Goal: Obtain resource: Download file/media

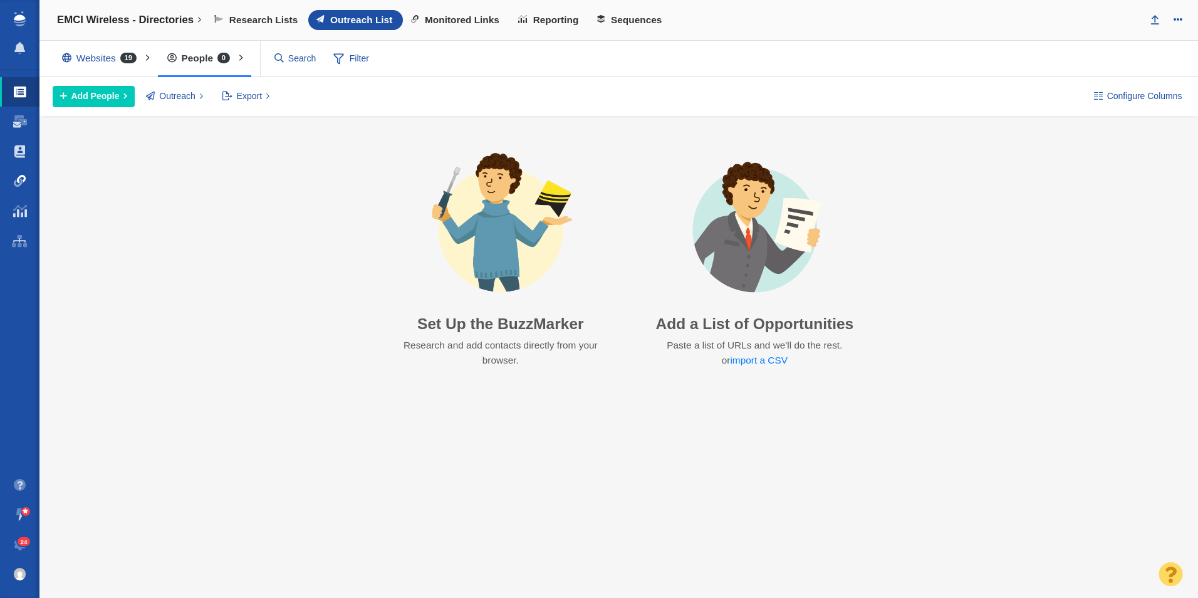
click at [26, 187] on link "Link Monitoring" at bounding box center [19, 181] width 39 height 30
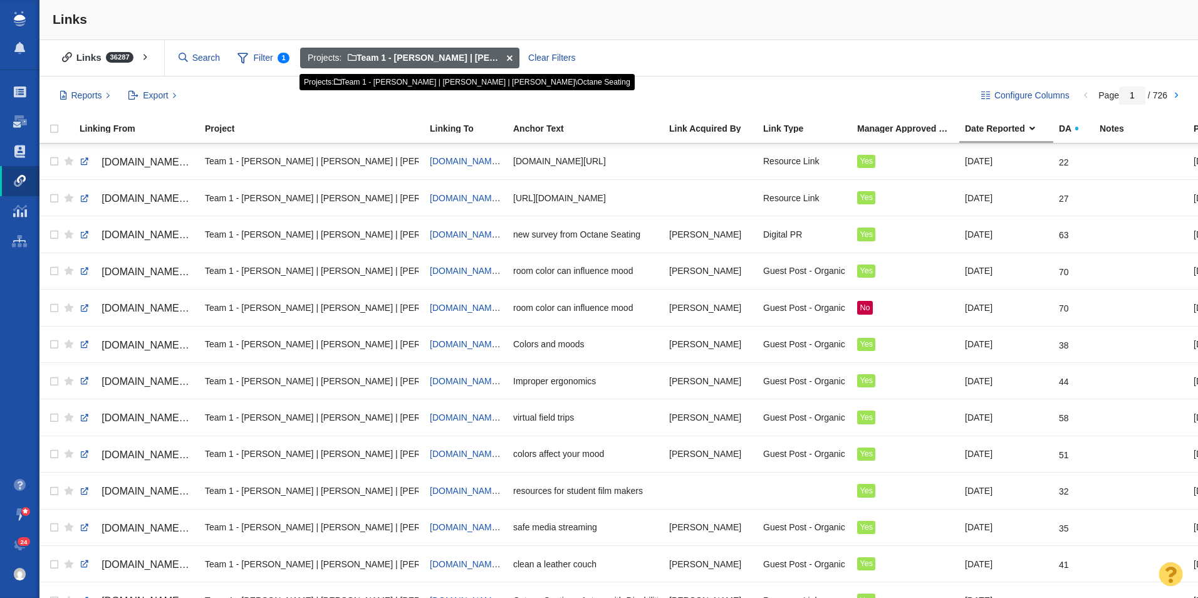
click at [512, 56] on span at bounding box center [509, 58] width 19 height 21
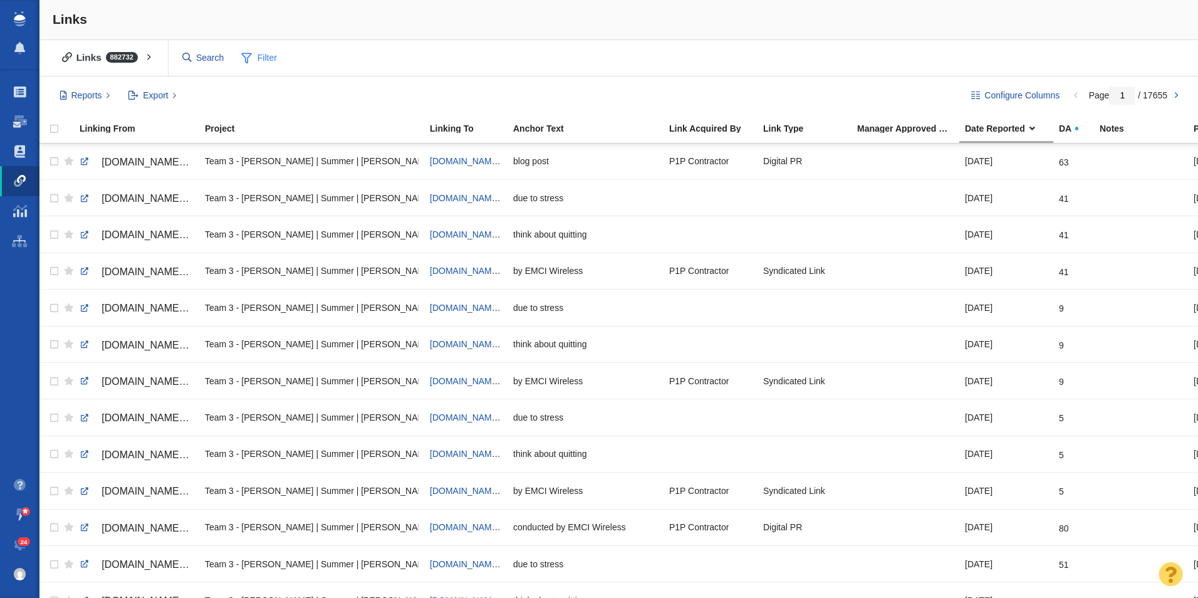
click at [254, 65] on span "Filter" at bounding box center [259, 58] width 50 height 24
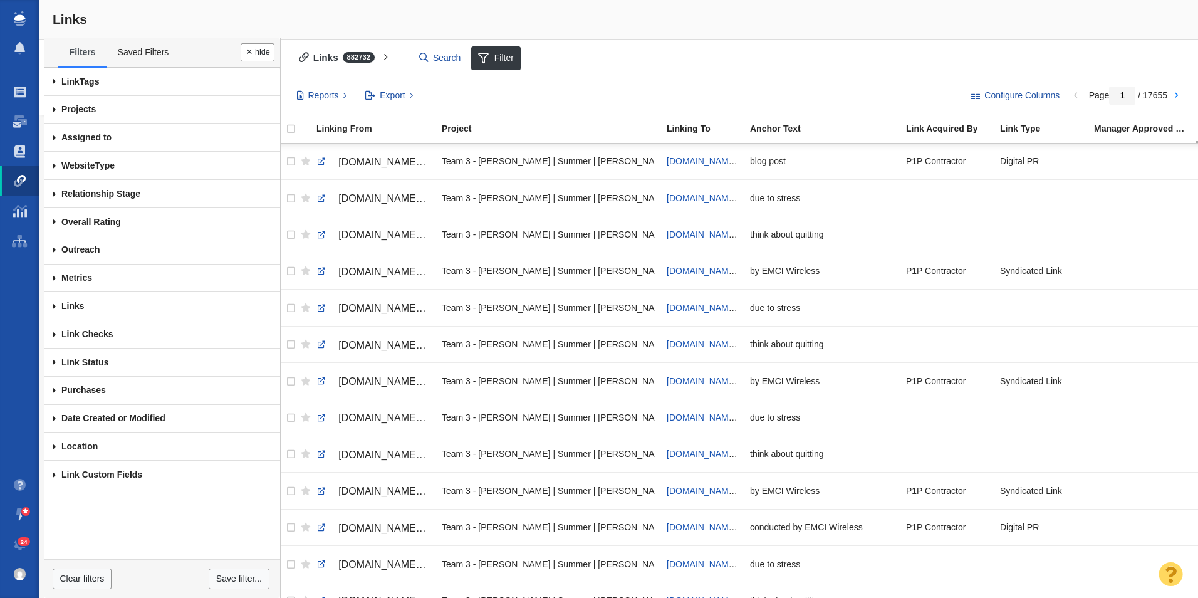
click at [52, 116] on span at bounding box center [54, 110] width 21 height 28
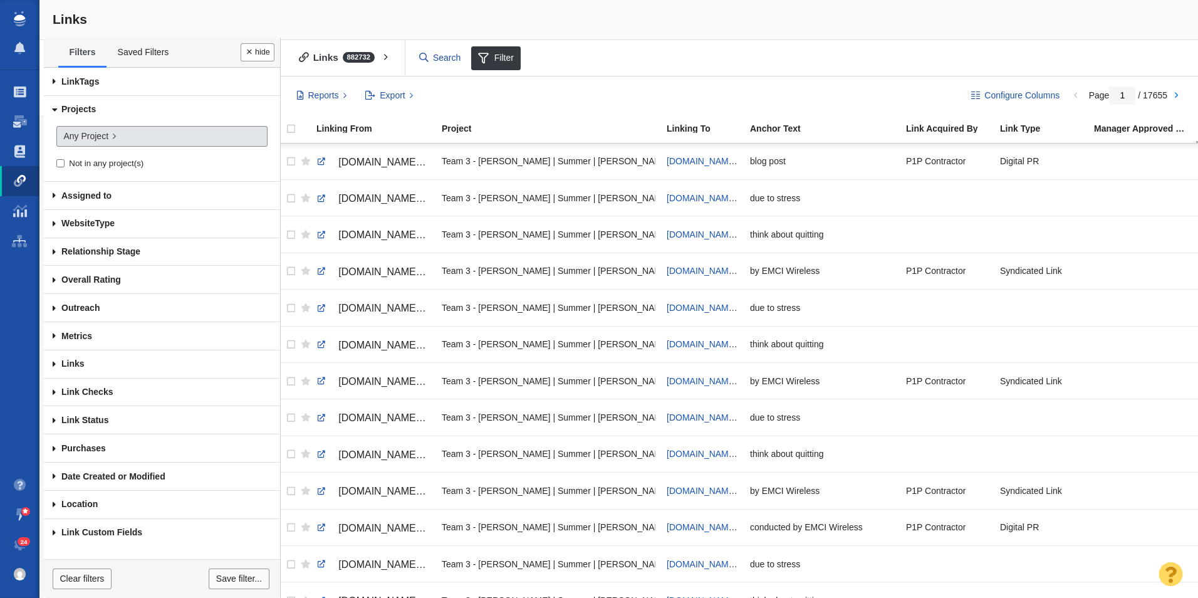
click at [97, 134] on span "Any Project" at bounding box center [85, 136] width 45 height 13
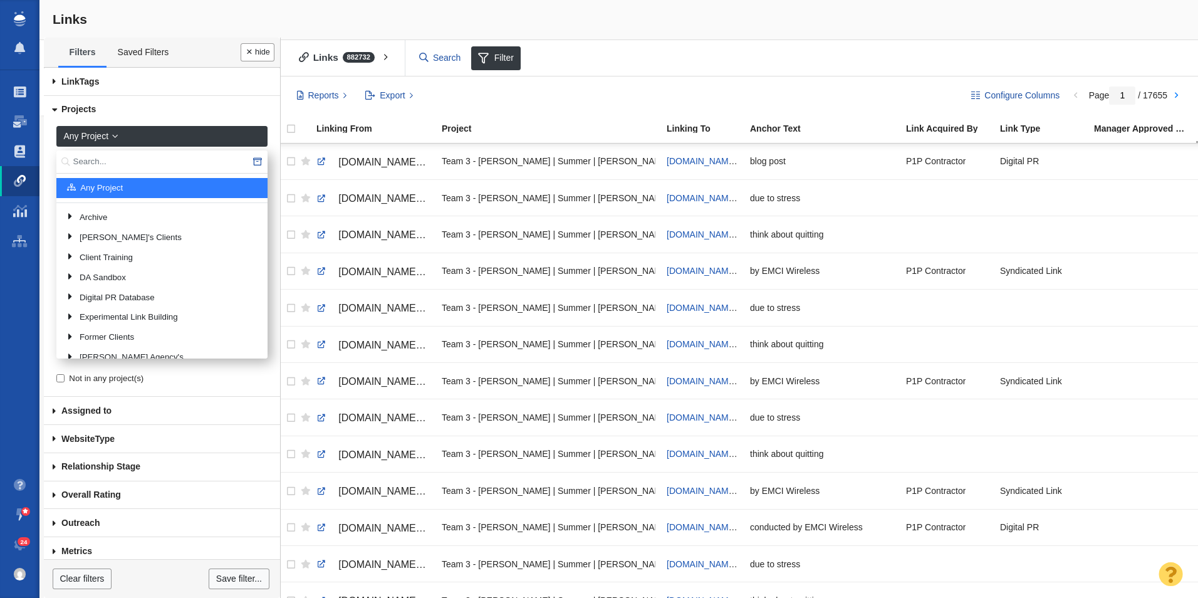
click at [137, 158] on input "text" at bounding box center [161, 161] width 211 height 23
type input "EMCI"
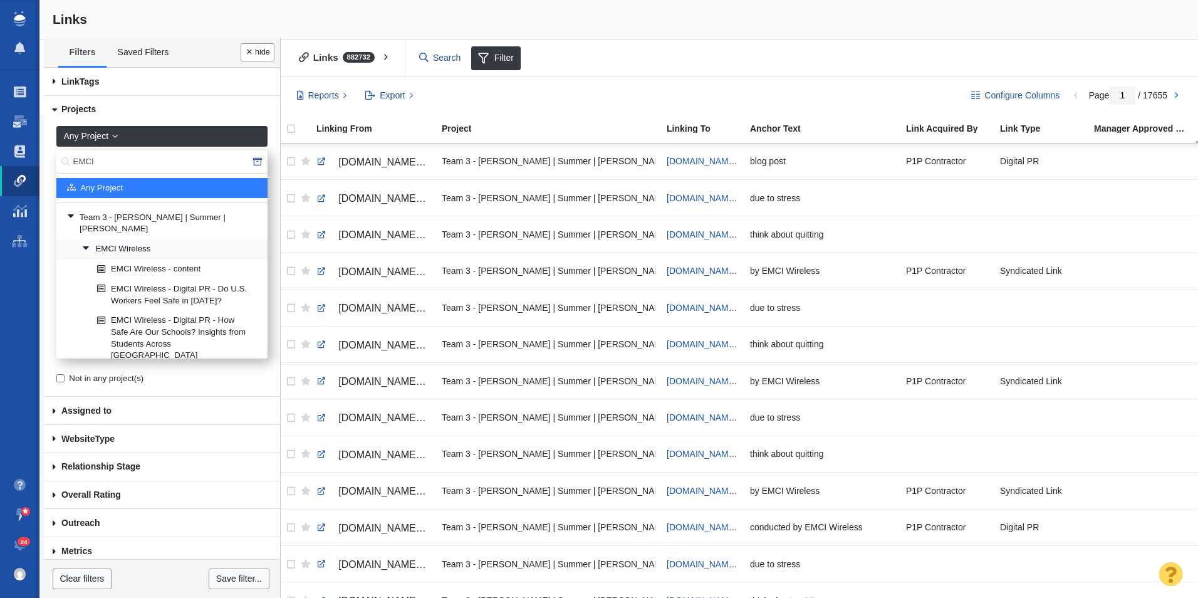
click at [154, 240] on link "EMCI Wireless" at bounding box center [170, 249] width 182 height 19
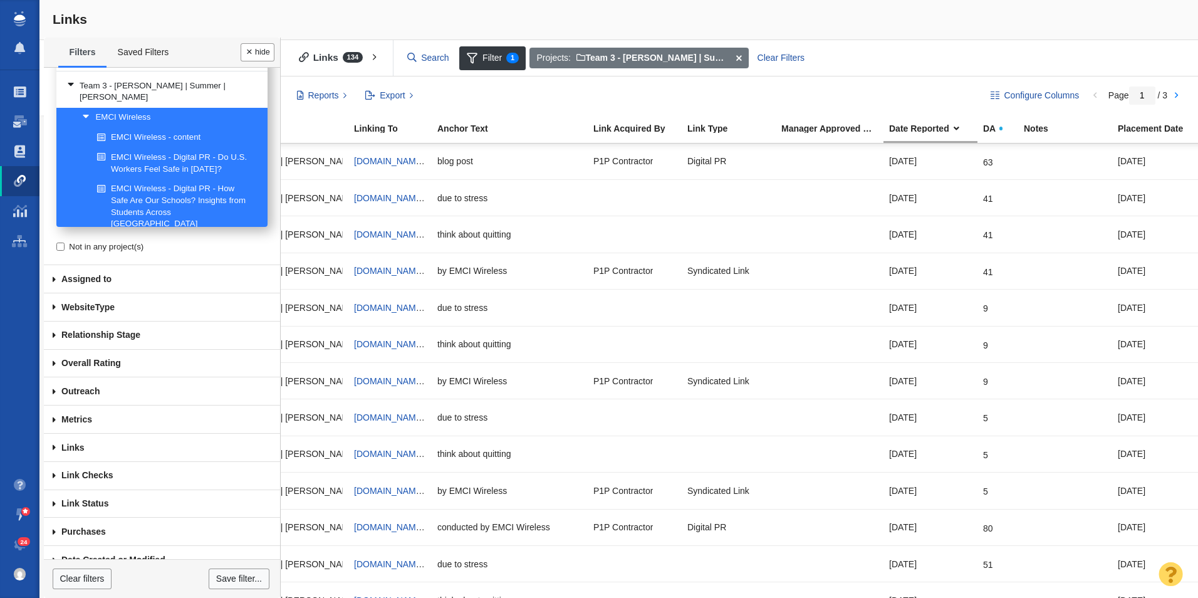
scroll to position [203, 0]
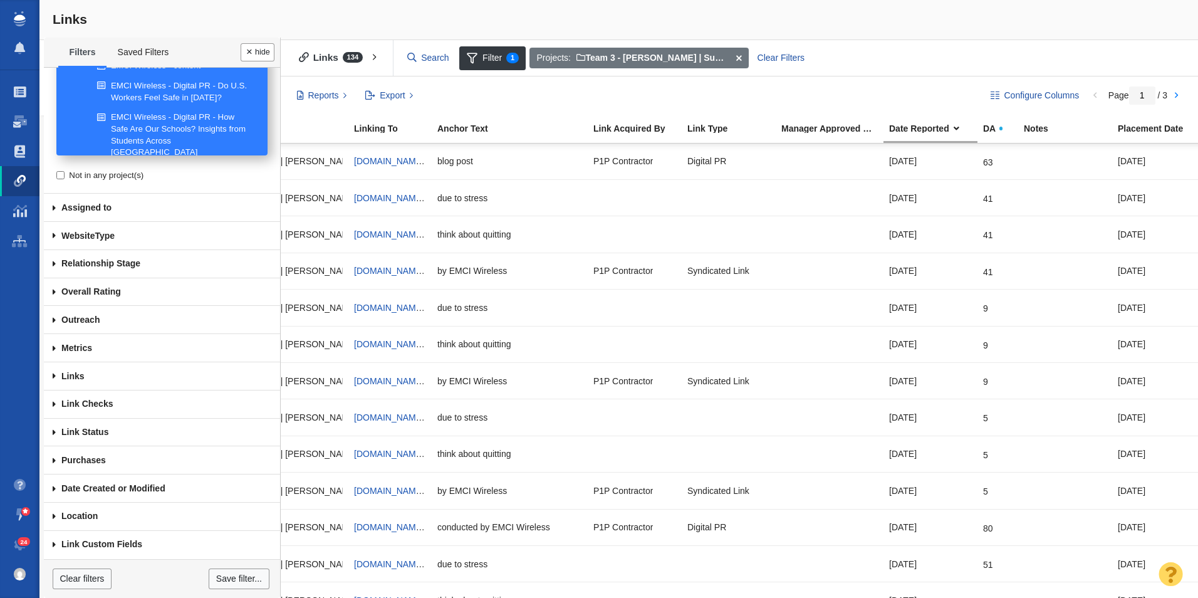
click at [56, 404] on span at bounding box center [54, 404] width 21 height 28
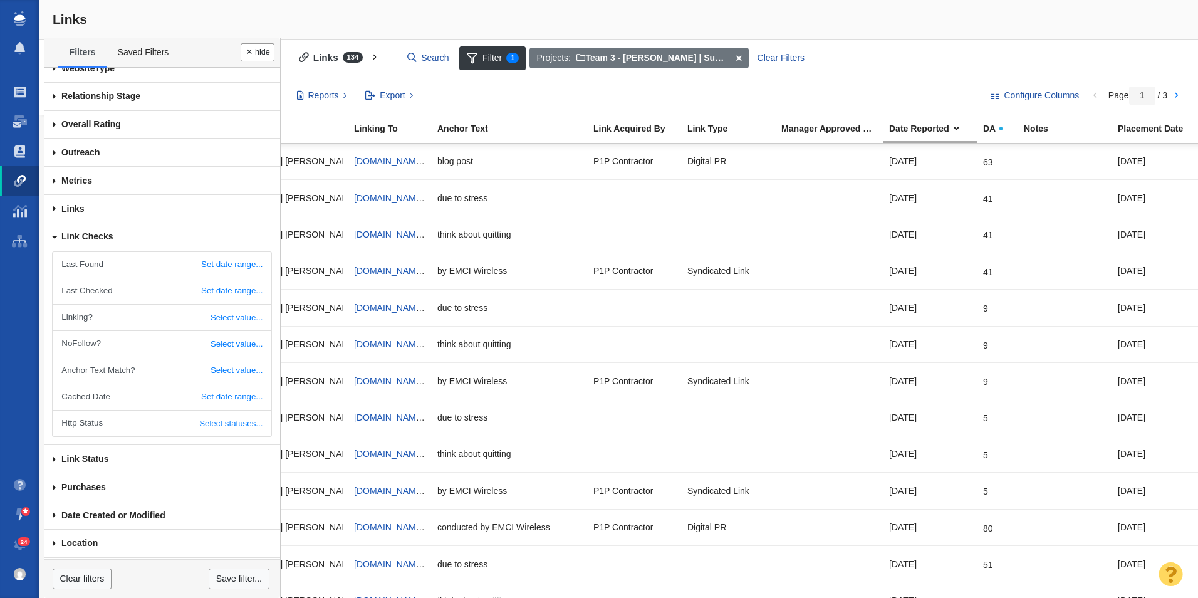
scroll to position [397, 0]
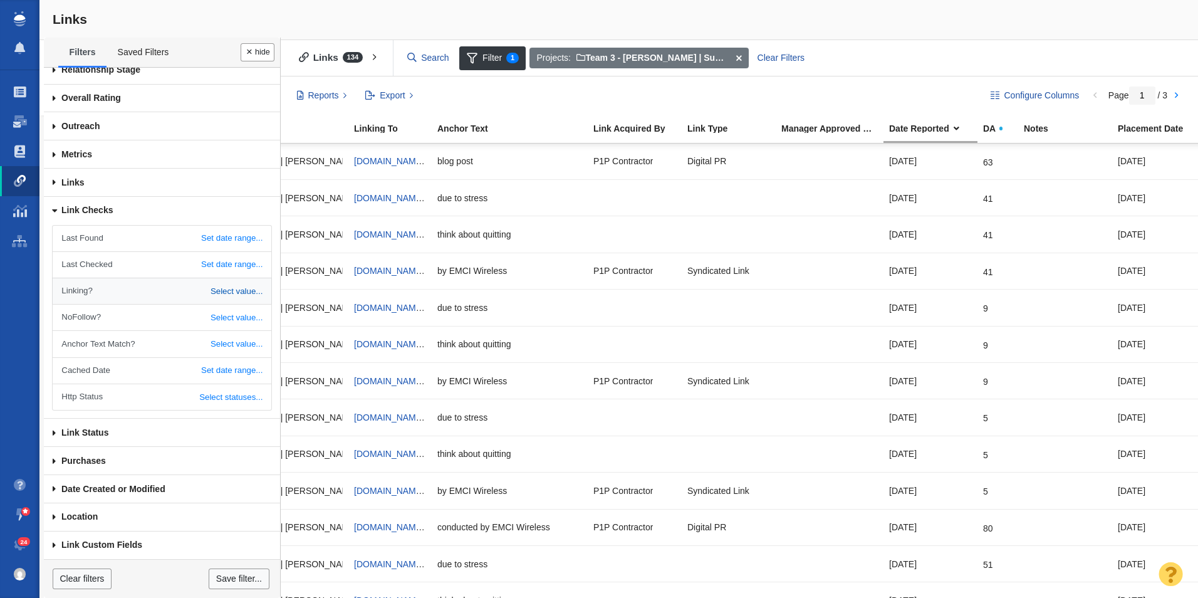
click at [223, 300] on link "Select value..." at bounding box center [162, 291] width 218 height 26
click at [237, 283] on select "All Yes No" at bounding box center [248, 292] width 28 height 20
select select "0"
click at [234, 282] on select "All Yes No" at bounding box center [248, 292] width 28 height 20
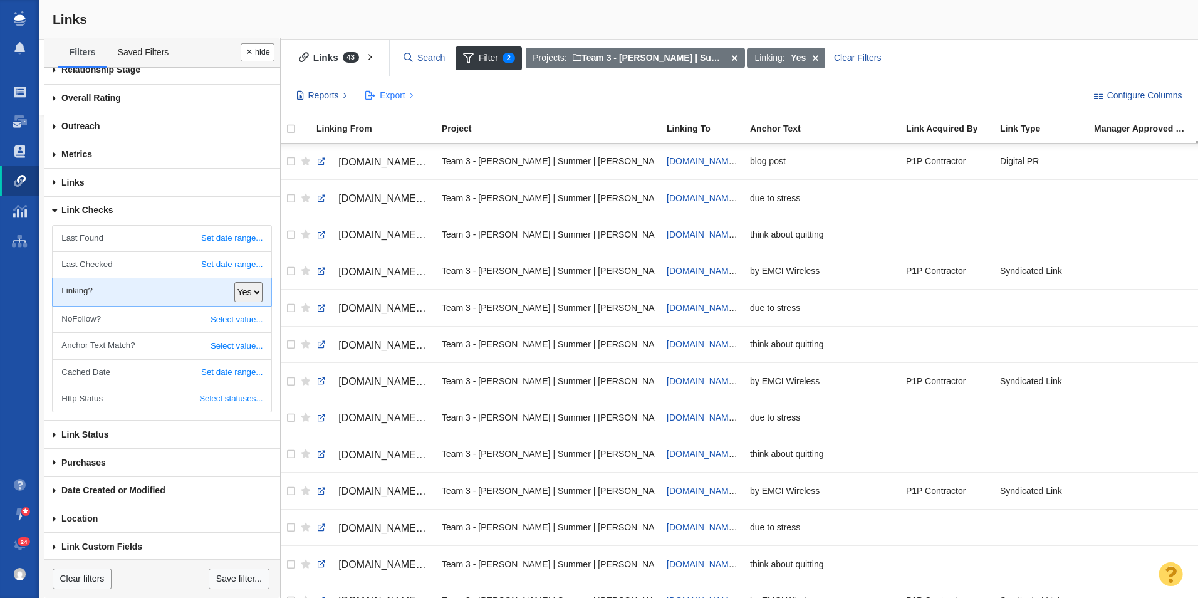
click at [411, 96] on button "Export" at bounding box center [389, 95] width 62 height 21
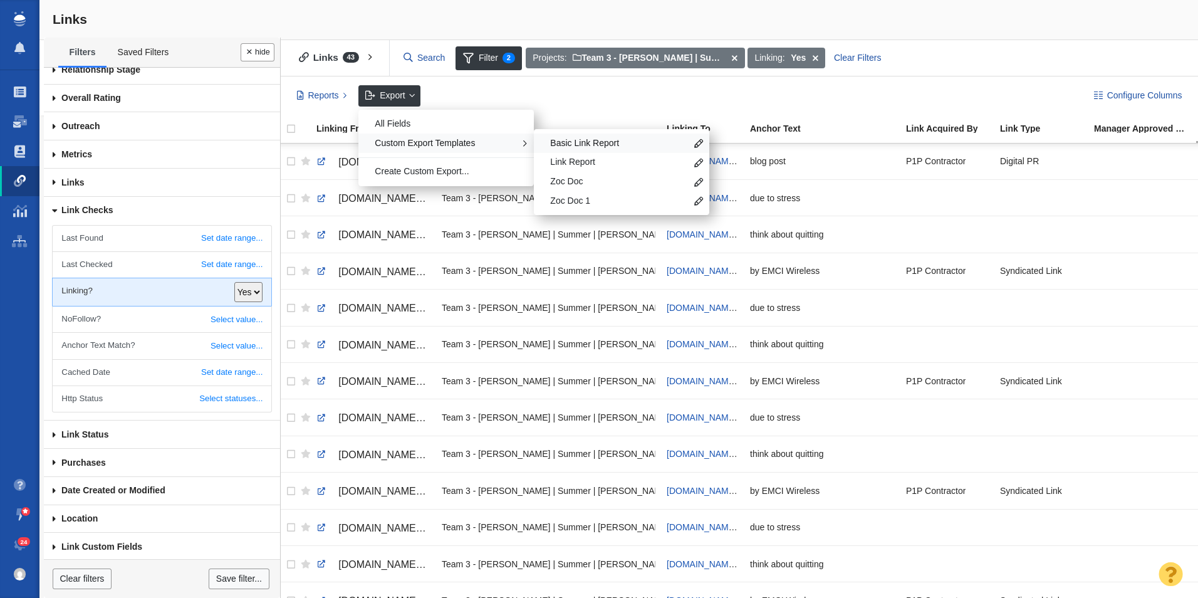
click at [577, 140] on span "Basic Link Report" at bounding box center [618, 143] width 136 height 13
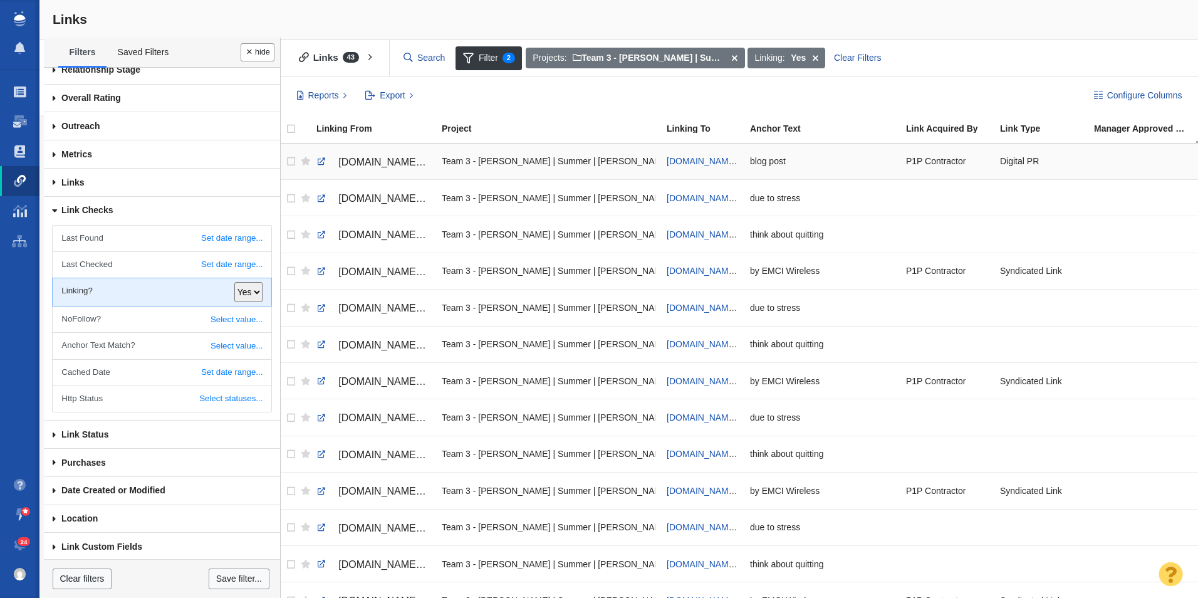
click at [1107, 161] on div at bounding box center [1142, 161] width 97 height 27
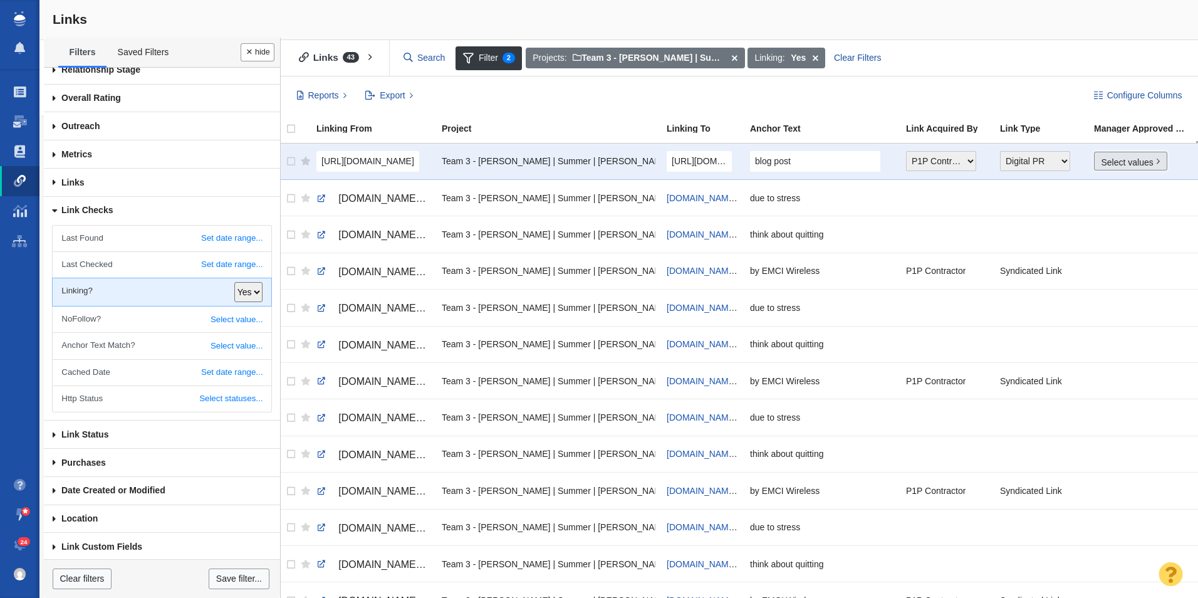
click at [1134, 164] on link "Select values" at bounding box center [1130, 161] width 73 height 19
click at [1108, 211] on input "Yes" at bounding box center [1108, 209] width 8 height 8
checkbox input "true"
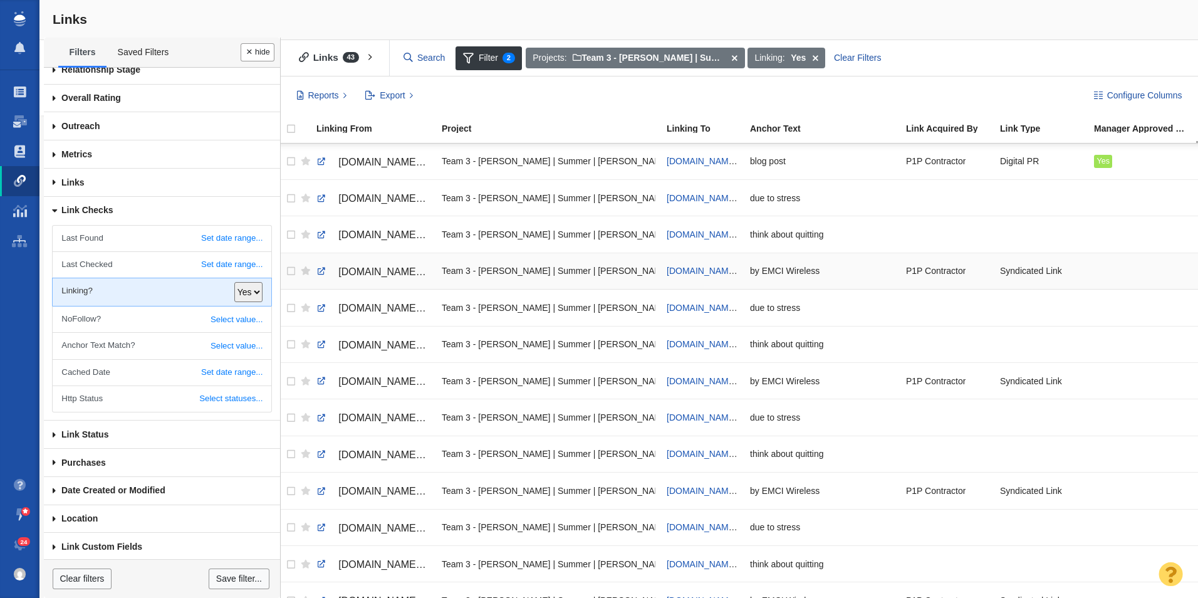
click at [1112, 264] on div at bounding box center [1142, 271] width 97 height 27
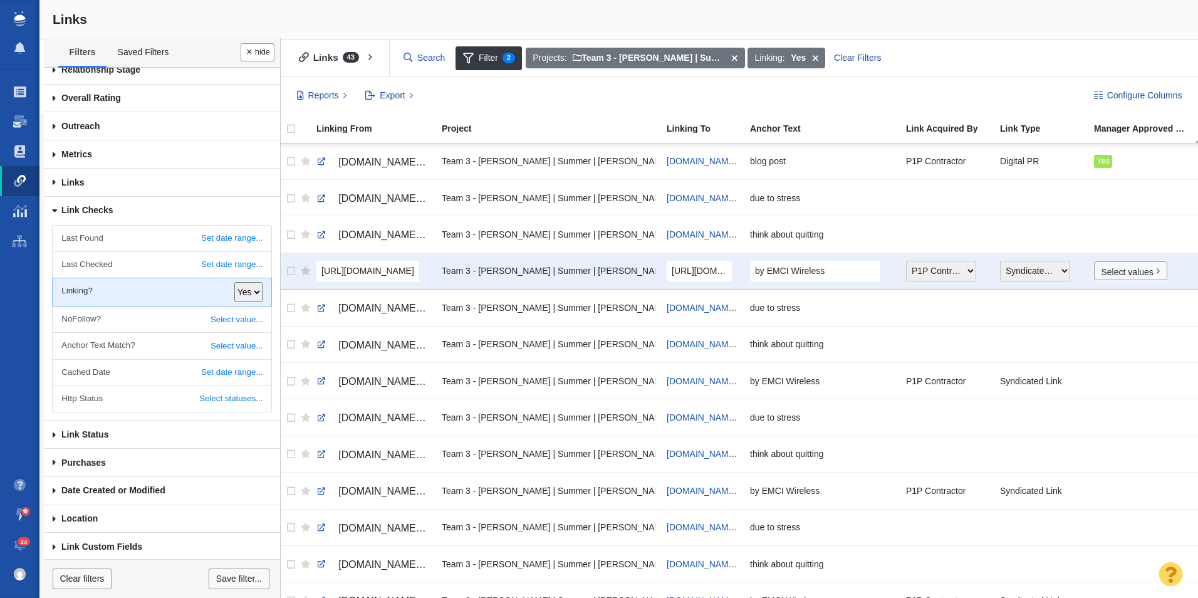
click at [1112, 273] on link "Select values" at bounding box center [1130, 270] width 73 height 19
click at [1111, 318] on input "Yes" at bounding box center [1108, 319] width 8 height 8
checkbox input "true"
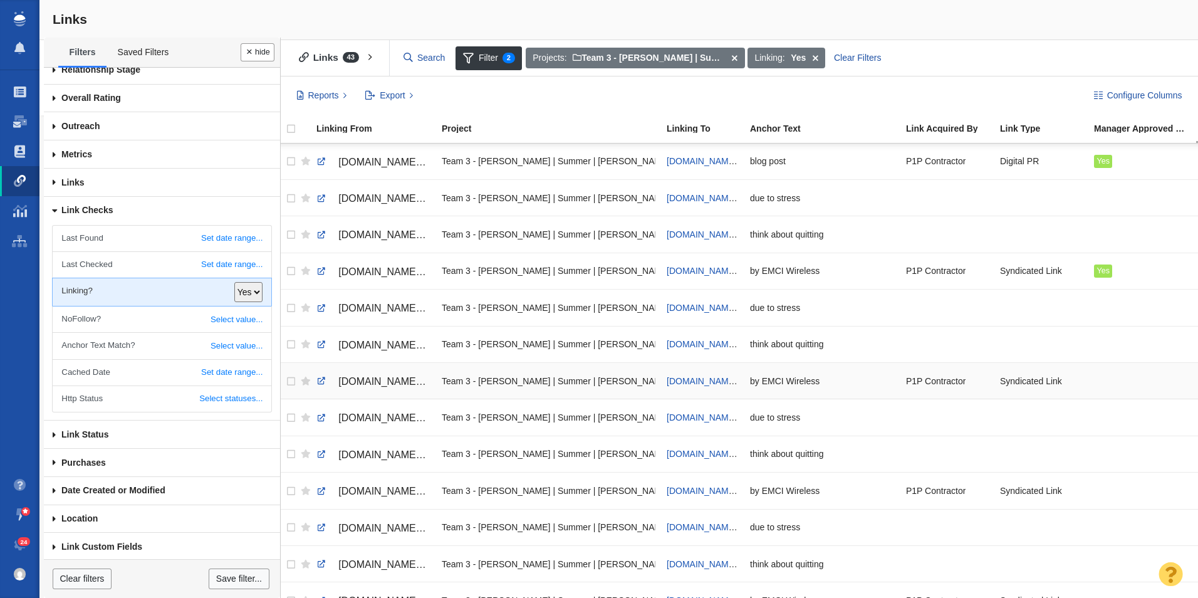
click at [1103, 382] on div at bounding box center [1142, 380] width 97 height 27
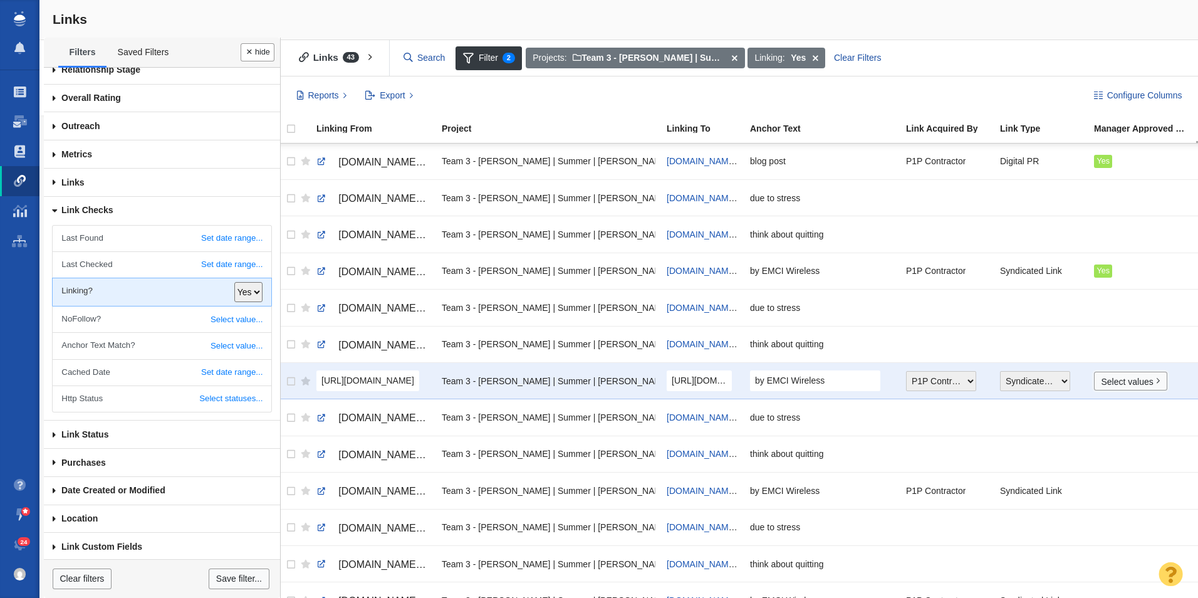
click at [1103, 382] on link "Select values" at bounding box center [1130, 381] width 73 height 19
click at [1108, 427] on input "Yes" at bounding box center [1108, 428] width 8 height 8
checkbox input "true"
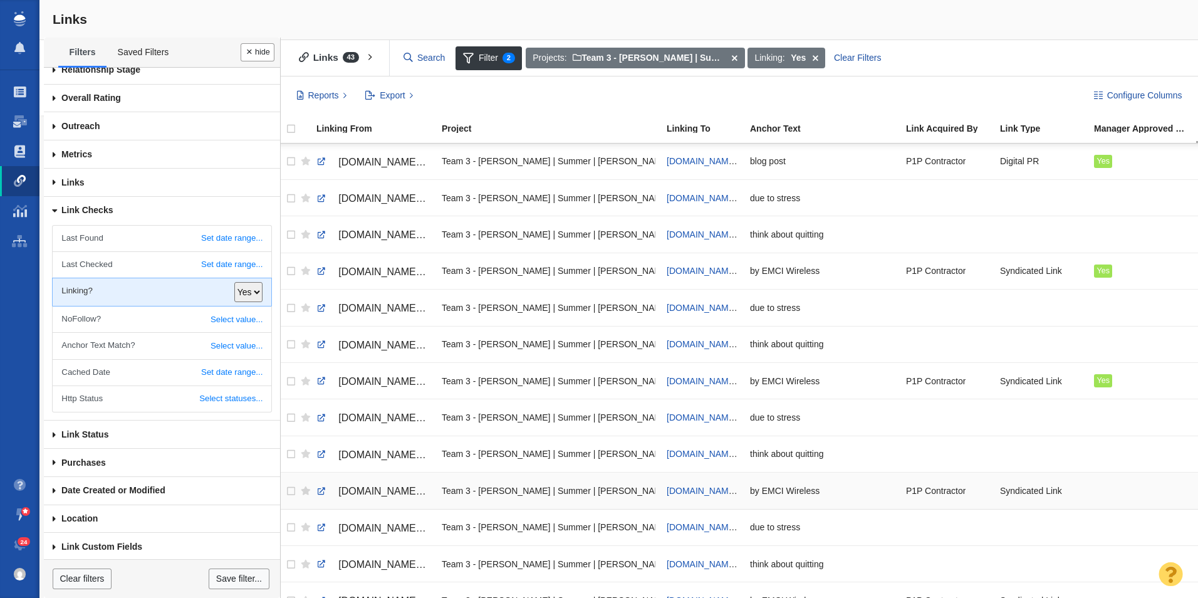
click at [1095, 492] on div at bounding box center [1142, 490] width 97 height 27
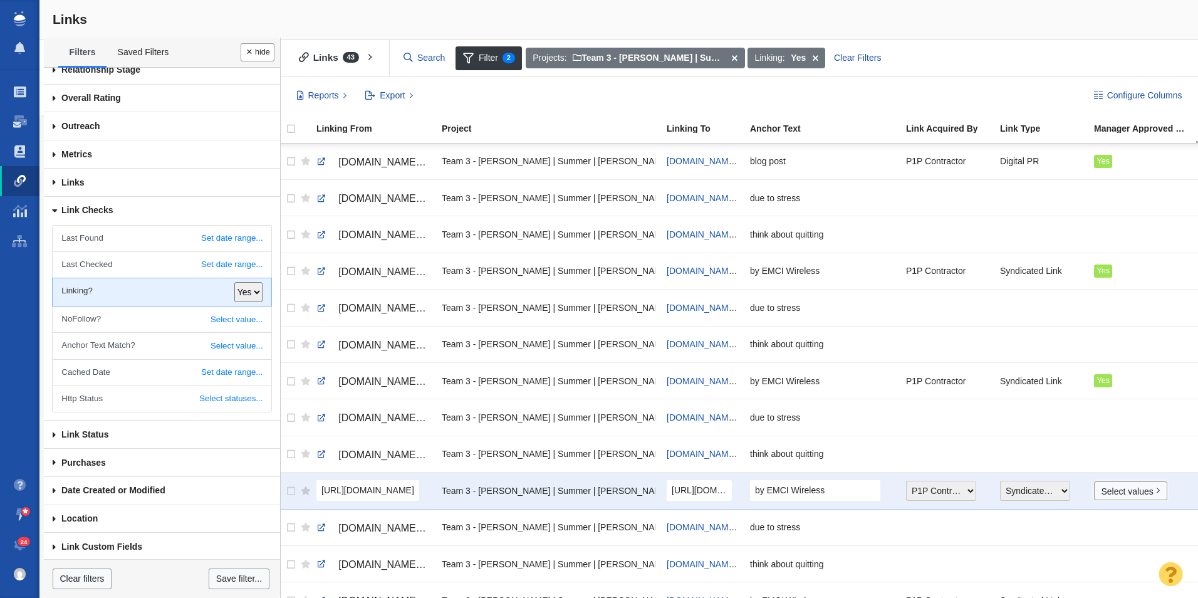
click at [1095, 492] on link "Select values" at bounding box center [1130, 490] width 73 height 19
click at [1105, 535] on input "Yes" at bounding box center [1108, 539] width 8 height 8
checkbox input "true"
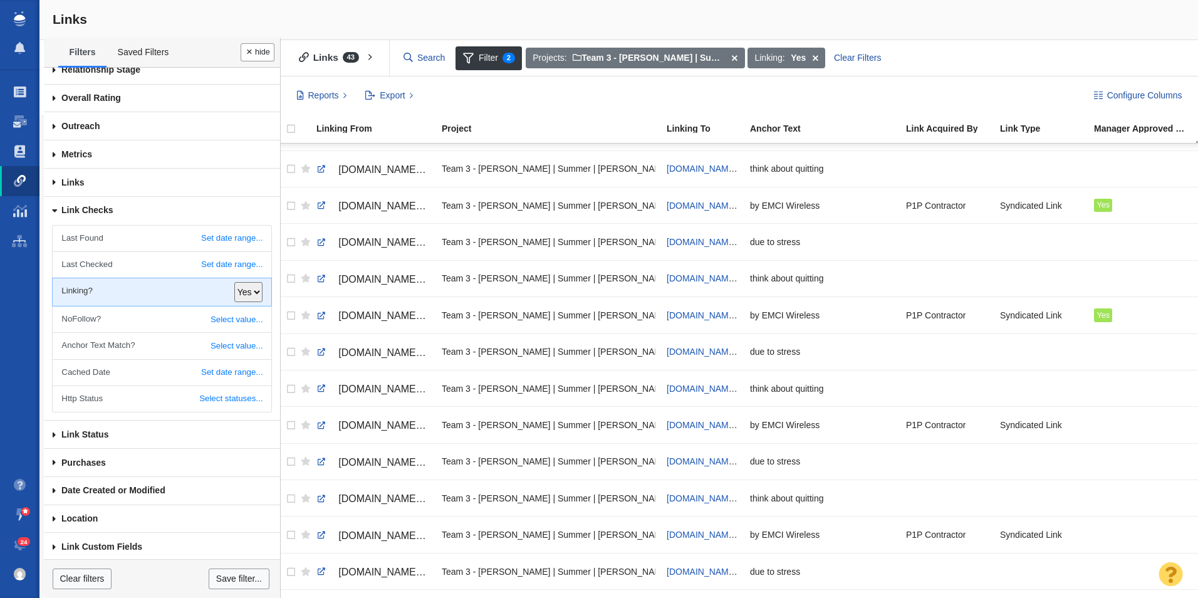
scroll to position [211, 0]
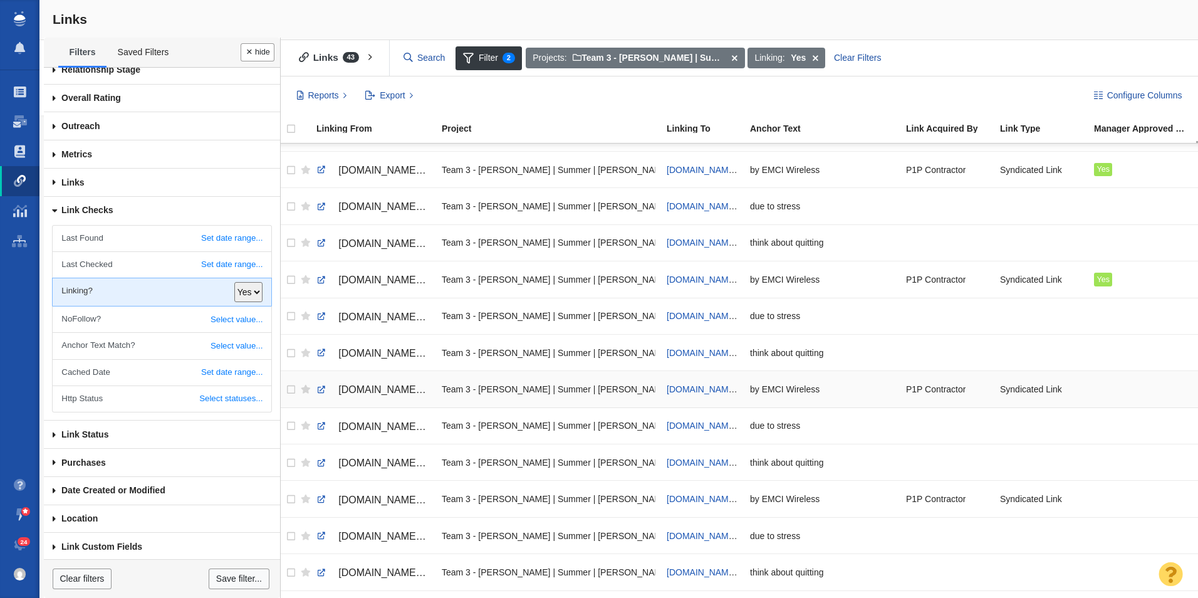
click at [1109, 397] on div at bounding box center [1142, 388] width 97 height 27
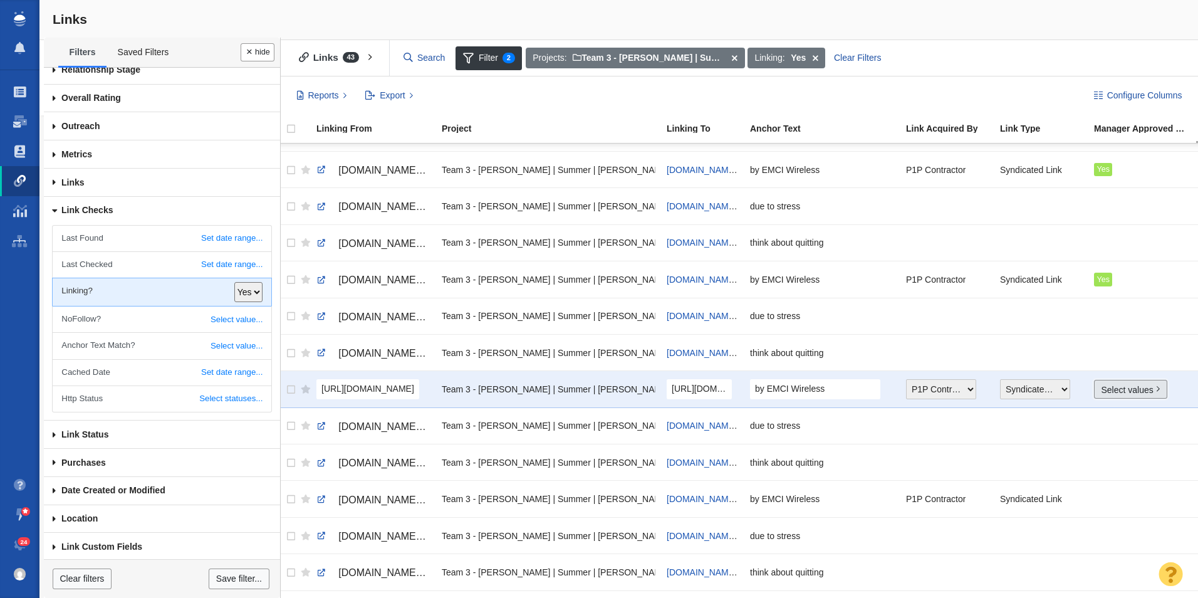
click at [1109, 397] on link "Select values" at bounding box center [1130, 389] width 73 height 19
click at [1110, 434] on input "Yes" at bounding box center [1108, 437] width 8 height 8
checkbox input "true"
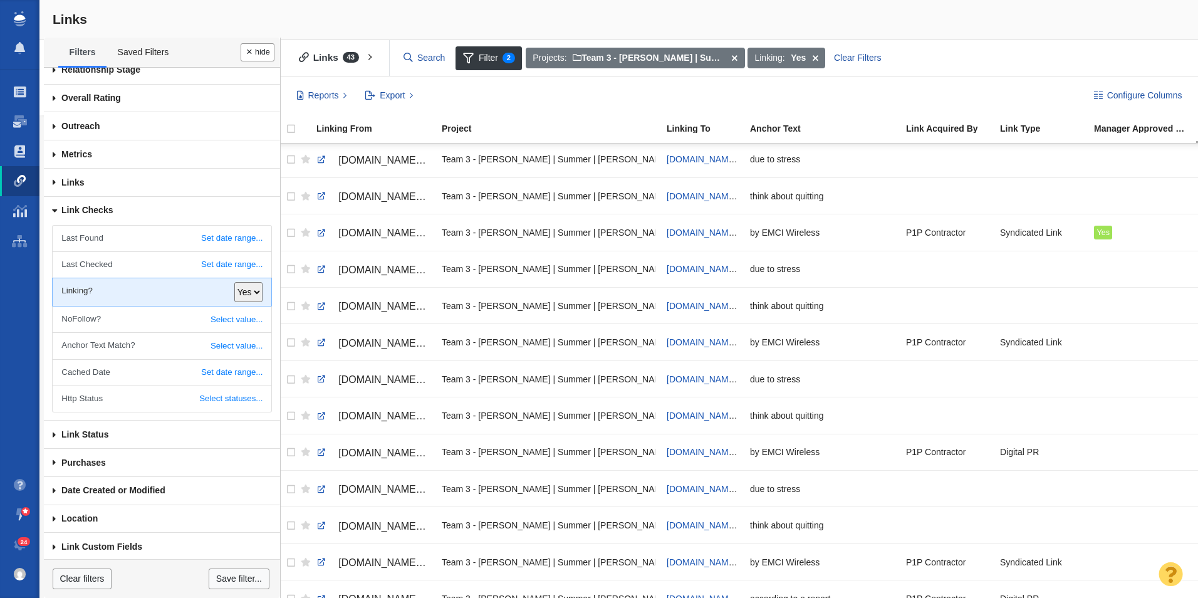
scroll to position [387, 0]
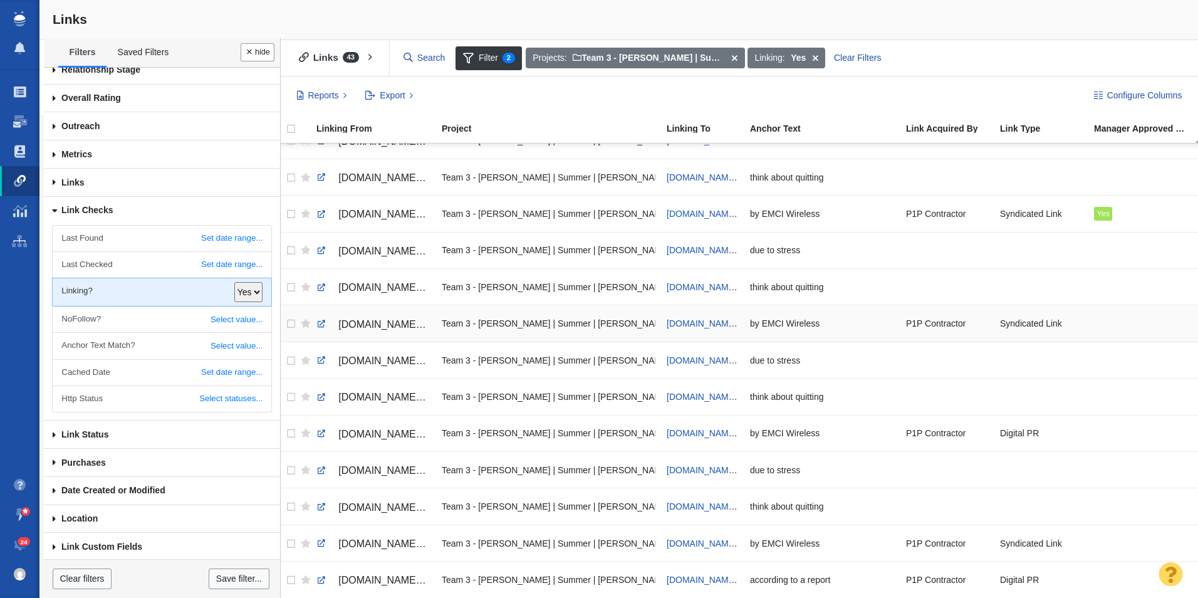
click at [1127, 320] on div at bounding box center [1142, 323] width 97 height 27
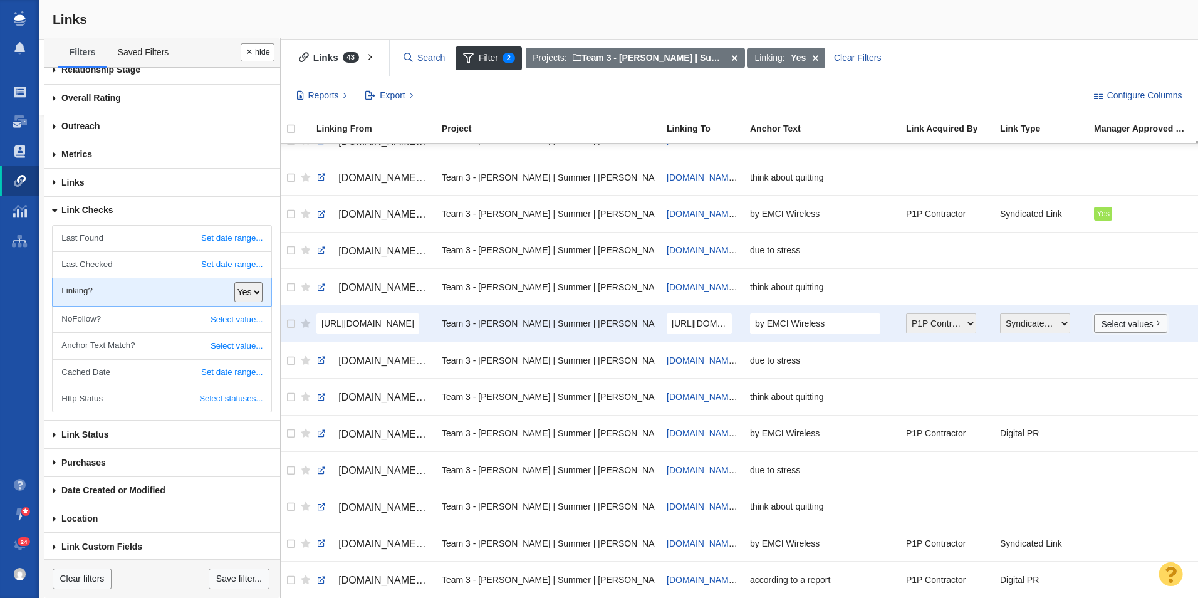
click at [1127, 320] on link "Select values" at bounding box center [1130, 323] width 73 height 19
click at [1109, 368] on input "Yes" at bounding box center [1108, 371] width 8 height 8
checkbox input "true"
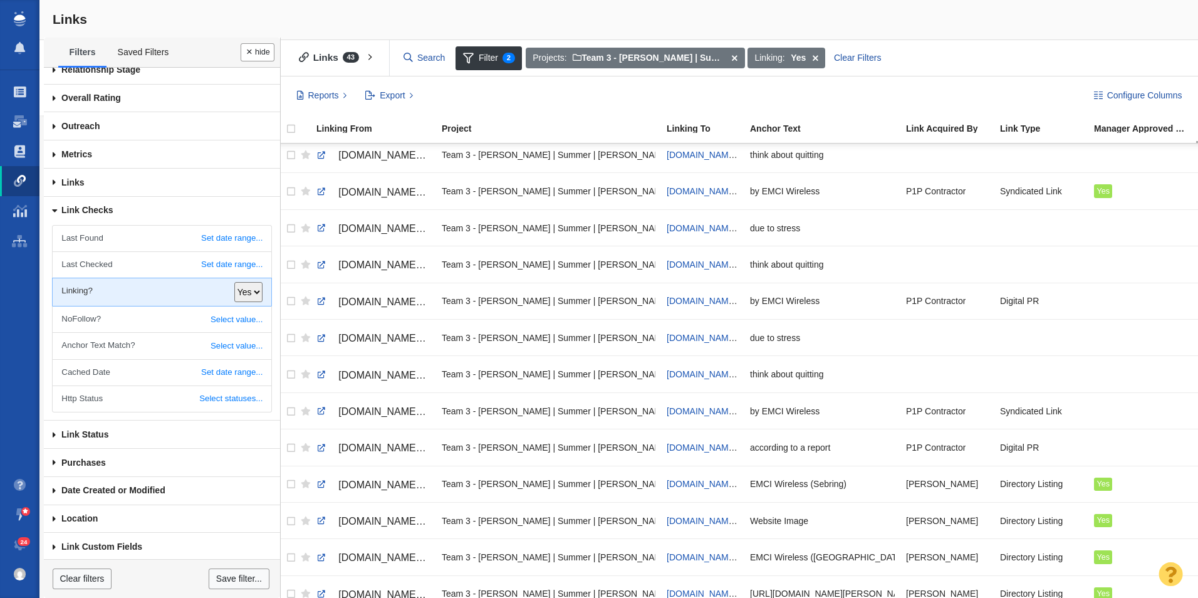
scroll to position [522, 0]
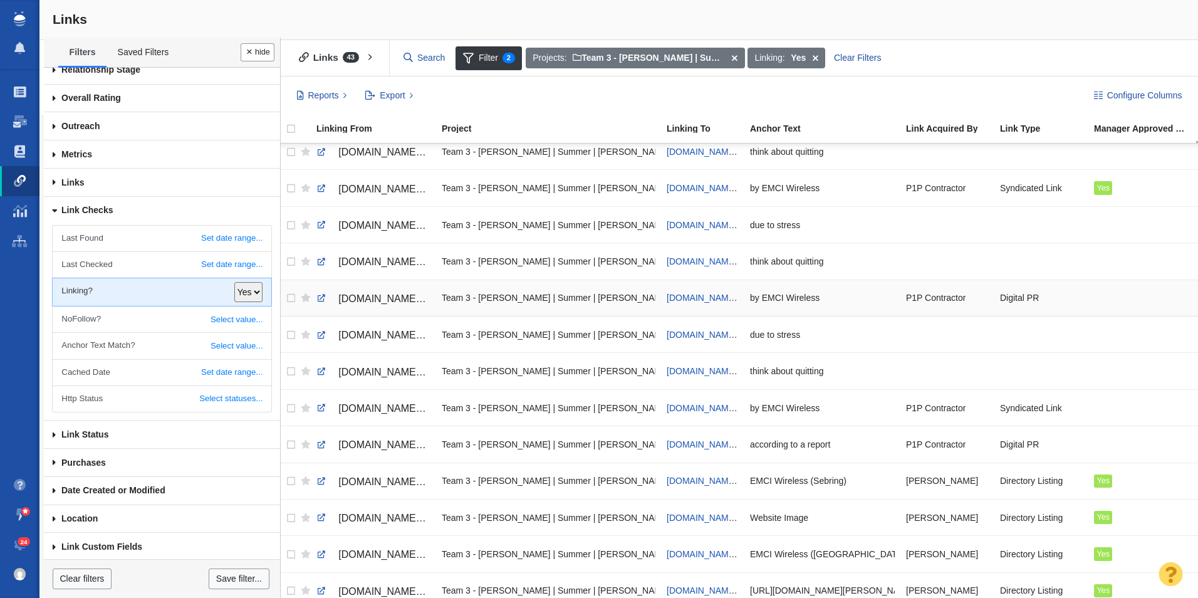
click at [1099, 296] on div at bounding box center [1142, 297] width 97 height 27
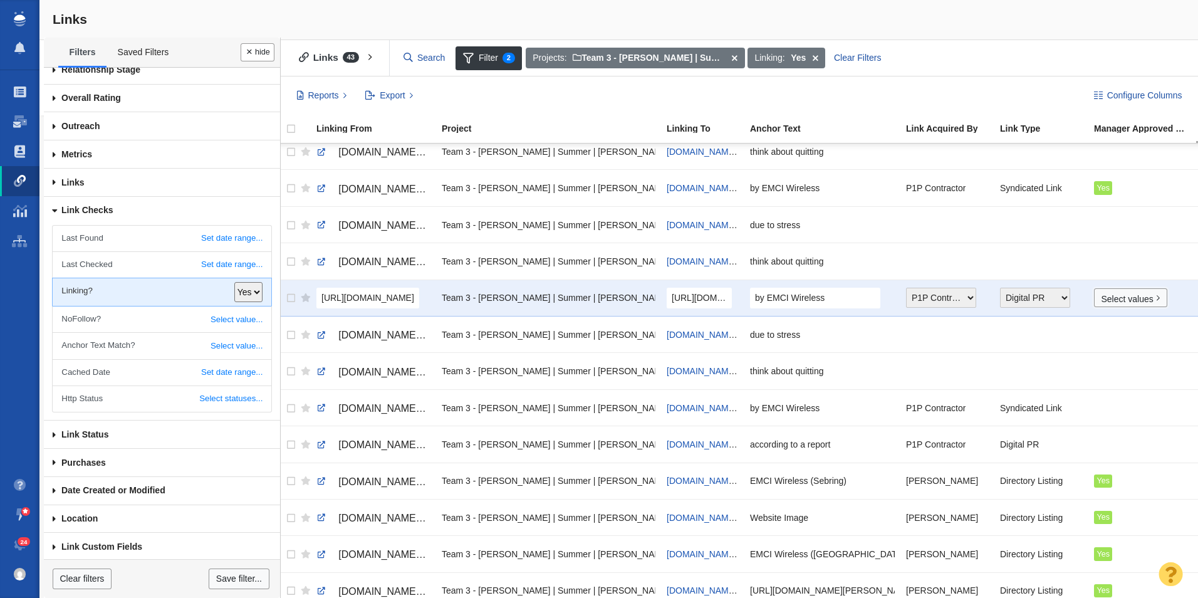
click at [1099, 296] on link "Select values" at bounding box center [1130, 297] width 73 height 19
click at [1105, 342] on input "Yes" at bounding box center [1108, 346] width 8 height 8
checkbox input "true"
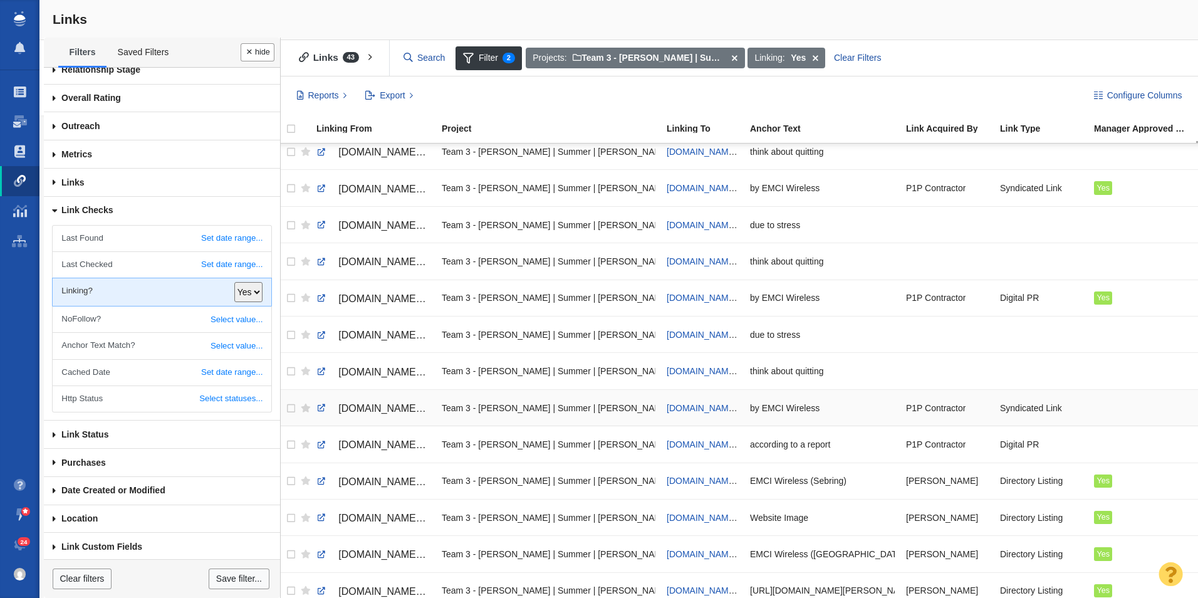
click at [1085, 409] on td "Syndicated Link" at bounding box center [1041, 407] width 94 height 36
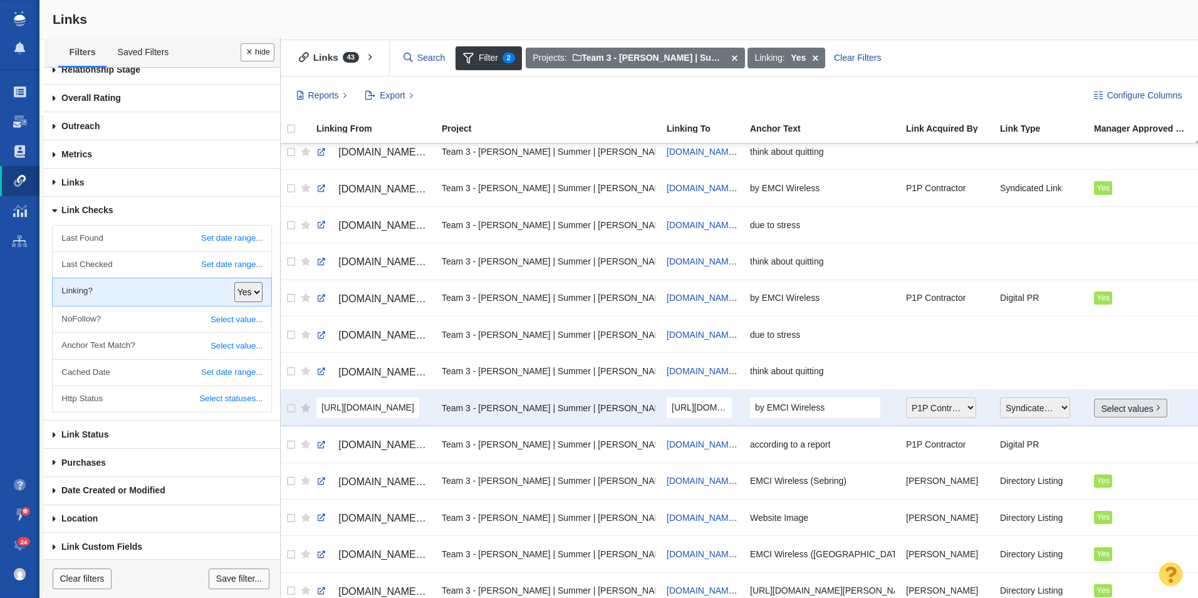
drag, startPoint x: 1098, startPoint y: 409, endPoint x: 1110, endPoint y: 413, distance: 12.7
click at [1106, 409] on link "Select values" at bounding box center [1130, 408] width 73 height 19
click at [1107, 454] on input "Yes" at bounding box center [1108, 455] width 8 height 8
checkbox input "true"
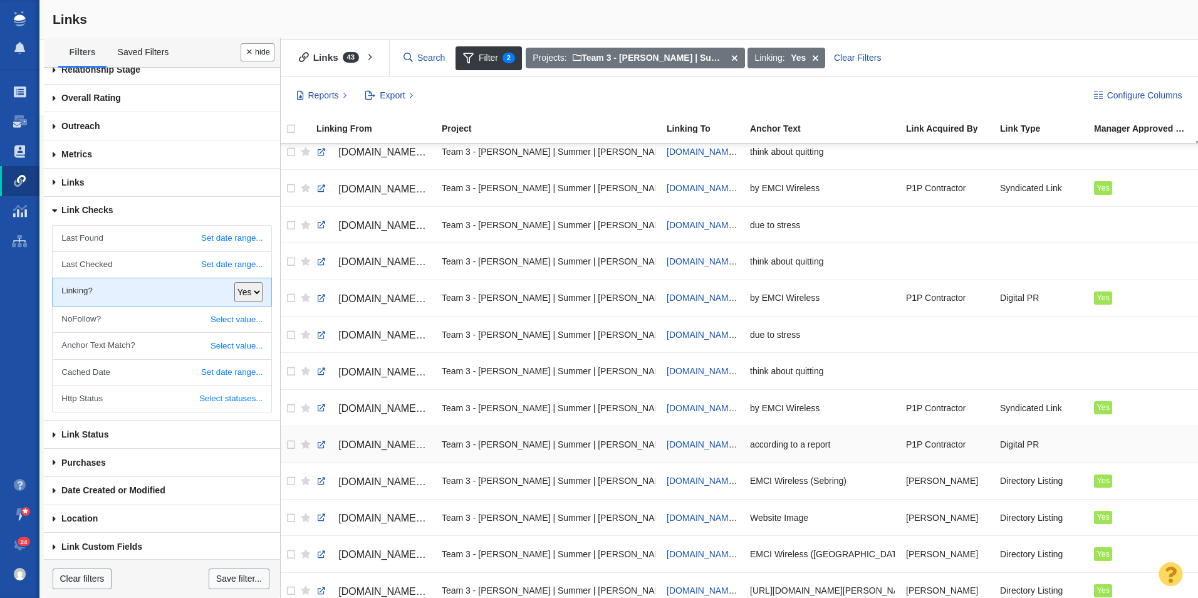
click at [1101, 449] on div at bounding box center [1142, 444] width 97 height 27
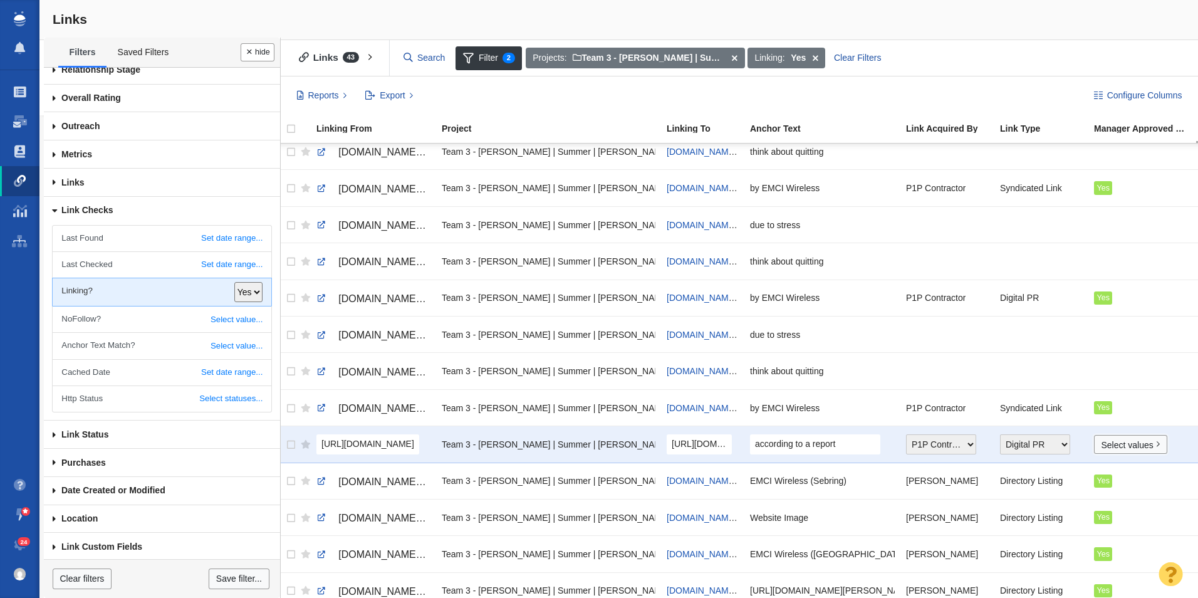
click at [1108, 449] on link "Select values" at bounding box center [1130, 444] width 73 height 19
click at [1107, 491] on input "Yes" at bounding box center [1108, 492] width 8 height 8
checkbox input "true"
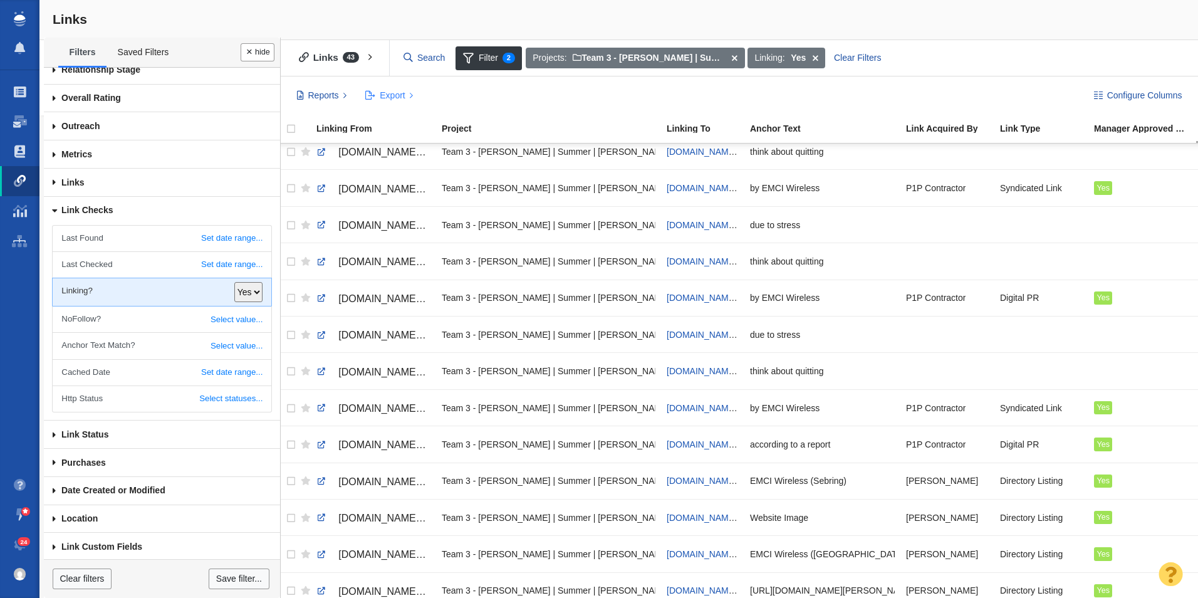
click at [402, 92] on span "Export" at bounding box center [392, 95] width 25 height 13
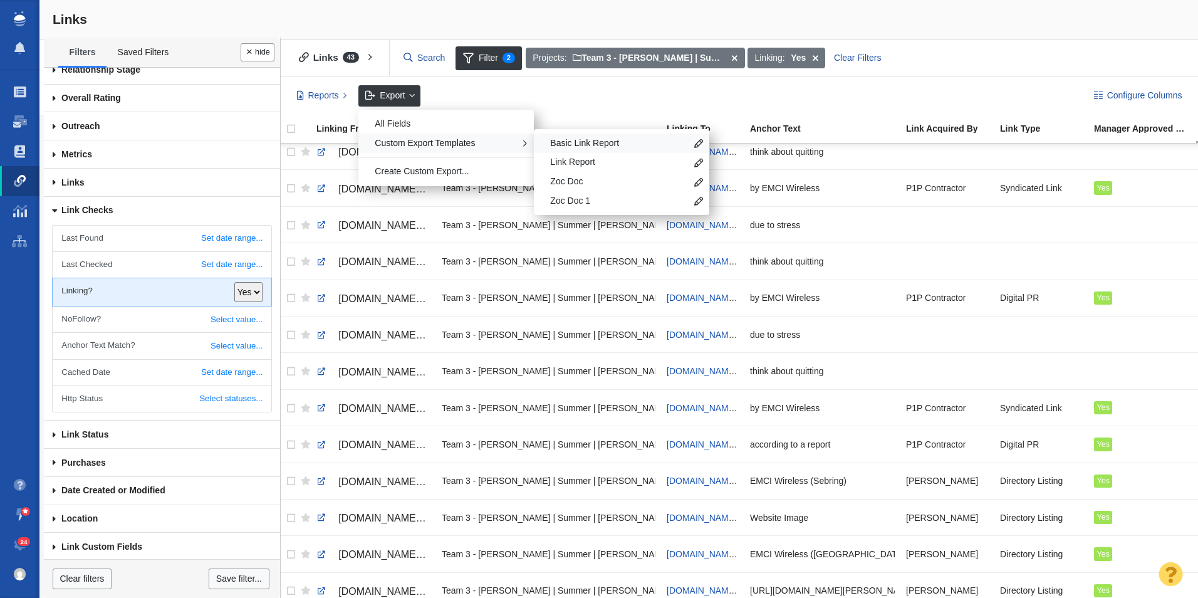
click at [555, 138] on span "Basic Link Report" at bounding box center [618, 143] width 136 height 13
